Goal: Transaction & Acquisition: Purchase product/service

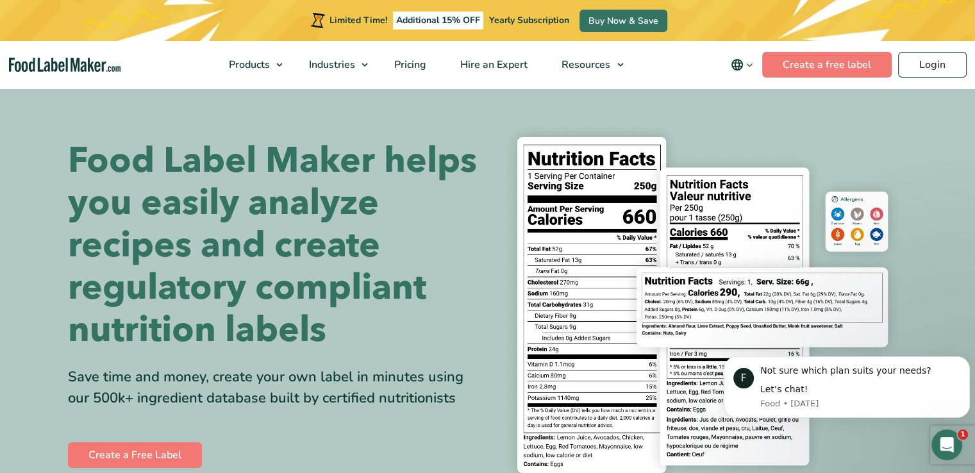
click at [742, 69] on icon "main navigation" at bounding box center [737, 64] width 15 height 15
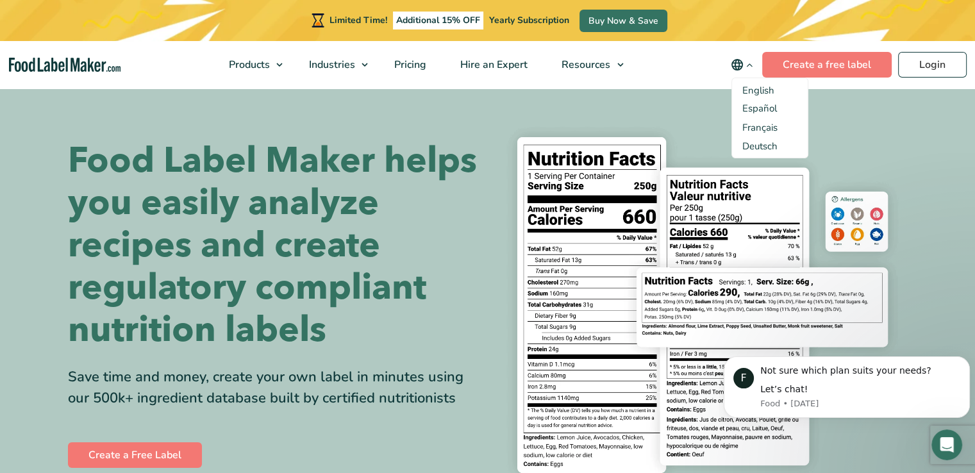
click at [757, 87] on span "English" at bounding box center [758, 90] width 32 height 13
click at [0, 0] on input "English" at bounding box center [0, 0] width 0 height 0
click at [927, 64] on link "Login" at bounding box center [932, 65] width 69 height 26
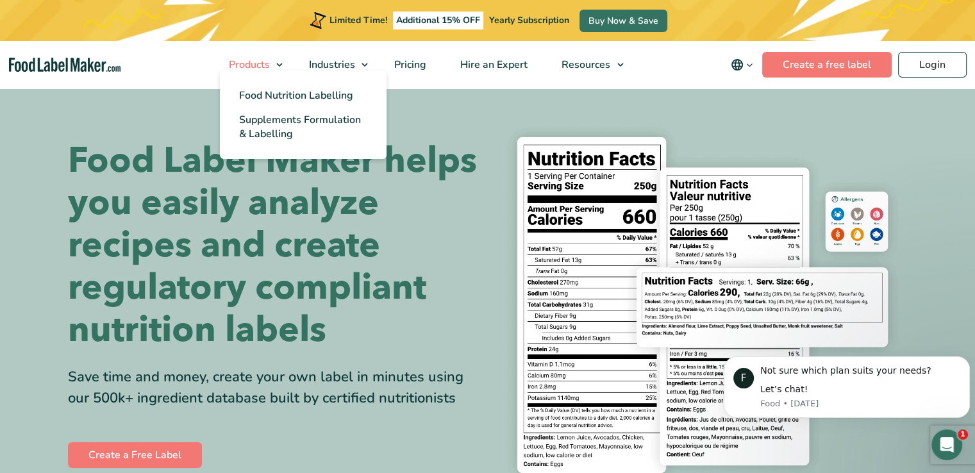
click at [279, 66] on link "Products" at bounding box center [250, 64] width 77 height 47
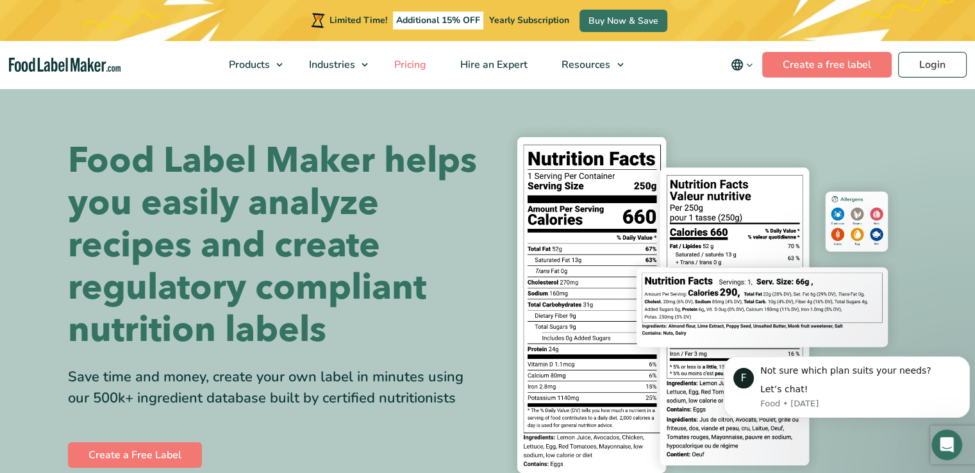
click at [410, 68] on span "Pricing" at bounding box center [408, 65] width 37 height 14
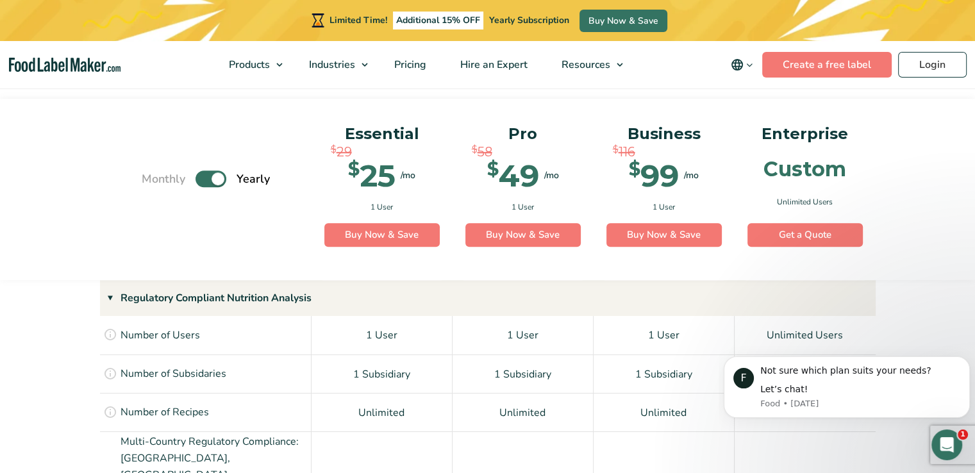
scroll to position [873, 0]
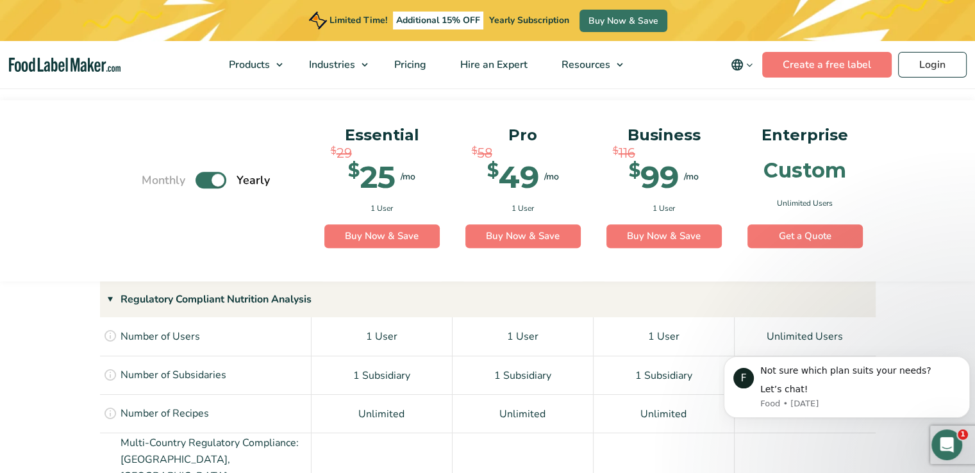
click at [200, 178] on label "Toggle" at bounding box center [211, 180] width 31 height 17
click at [153, 178] on input "Toggle" at bounding box center [148, 180] width 8 height 8
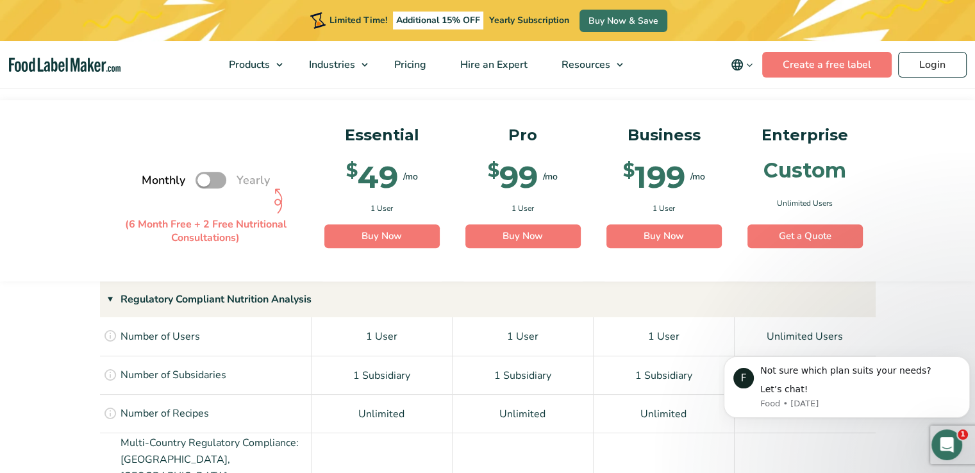
click at [223, 182] on label "Toggle" at bounding box center [211, 180] width 31 height 17
click at [153, 182] on input "Toggle" at bounding box center [148, 180] width 8 height 8
checkbox input "true"
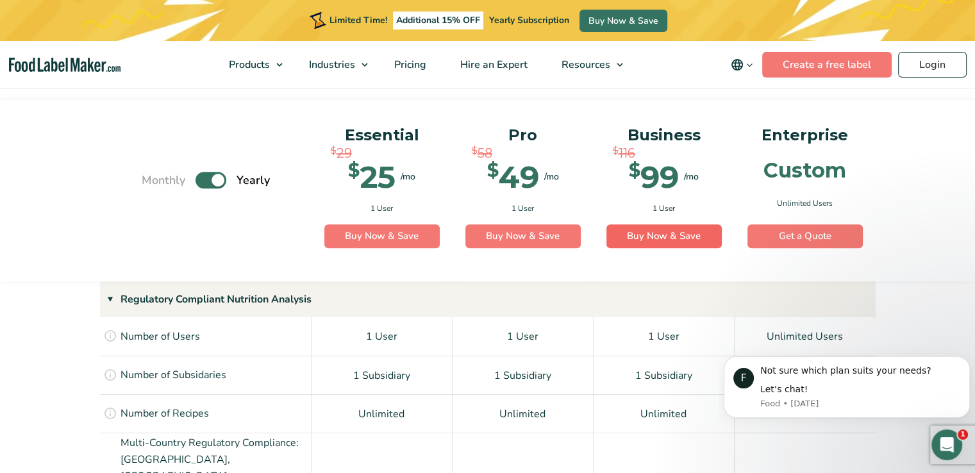
click at [676, 224] on link "Buy Now & Save" at bounding box center [664, 236] width 115 height 24
